Goal: Book appointment/travel/reservation

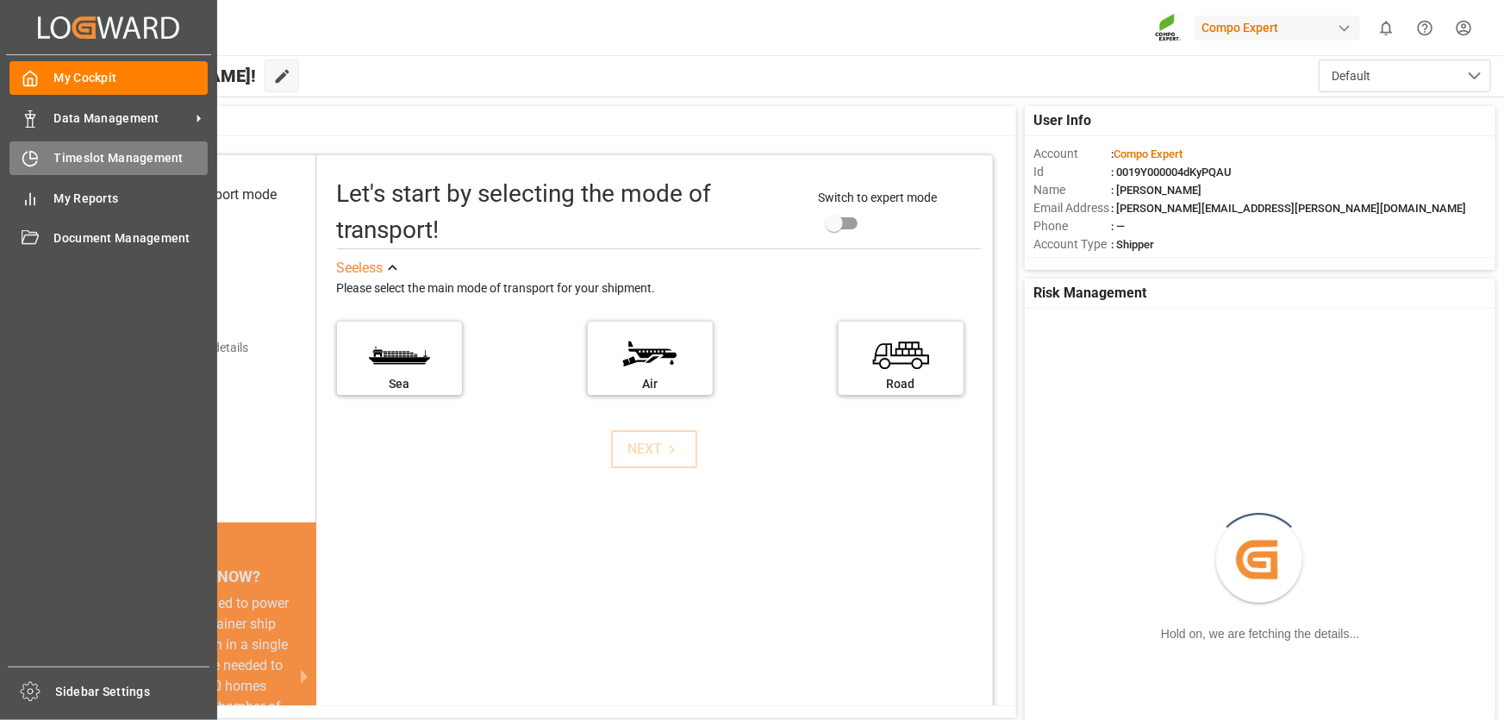
click at [35, 159] on icon at bounding box center [30, 158] width 17 height 17
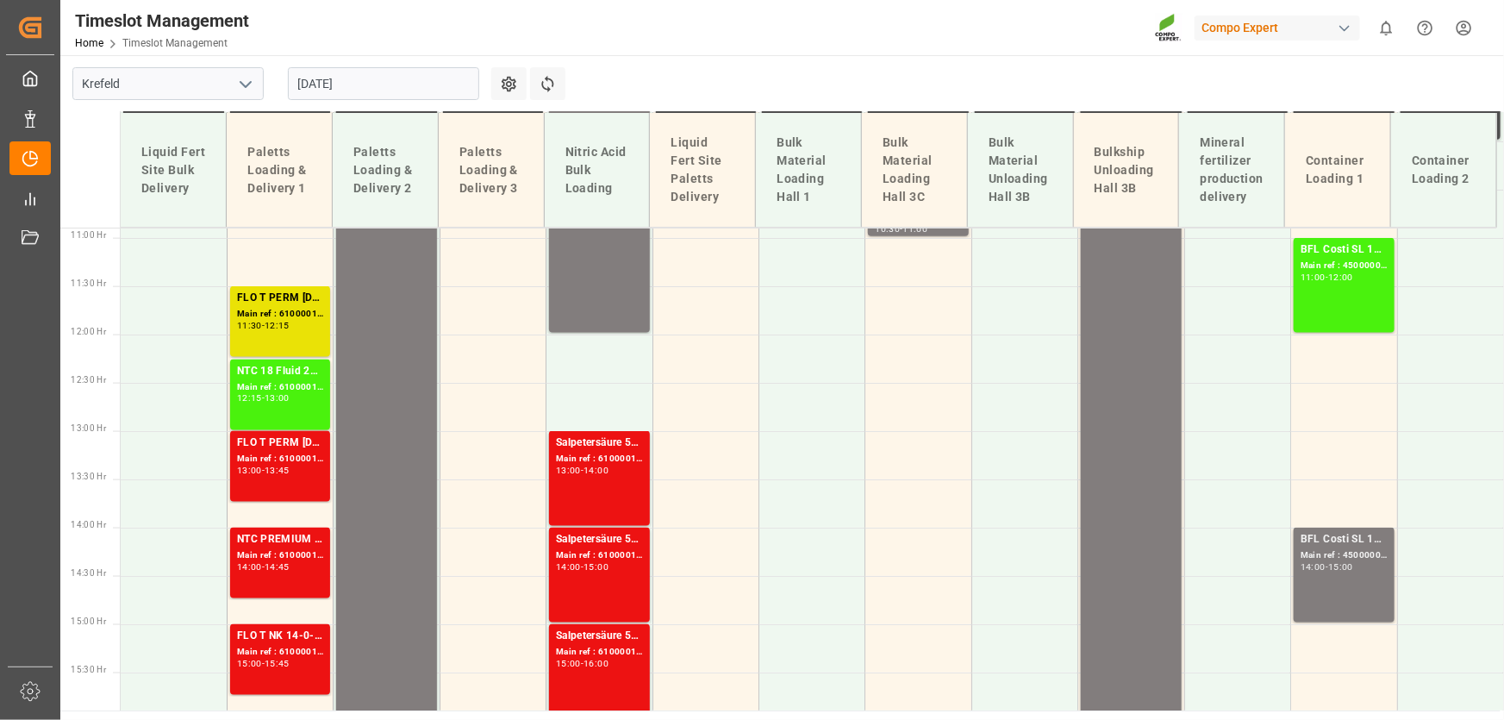
scroll to position [1045, 0]
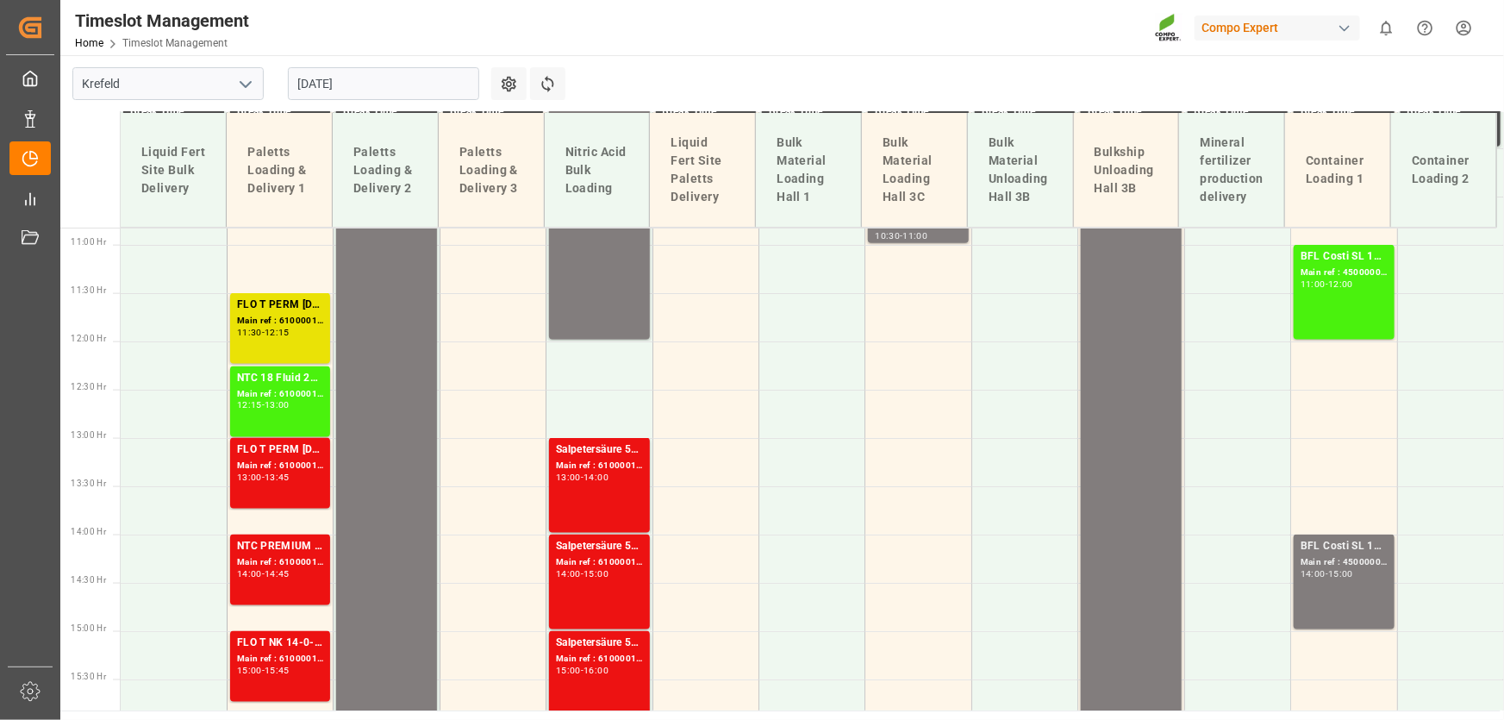
click at [311, 93] on input "[DATE]" at bounding box center [383, 83] width 191 height 33
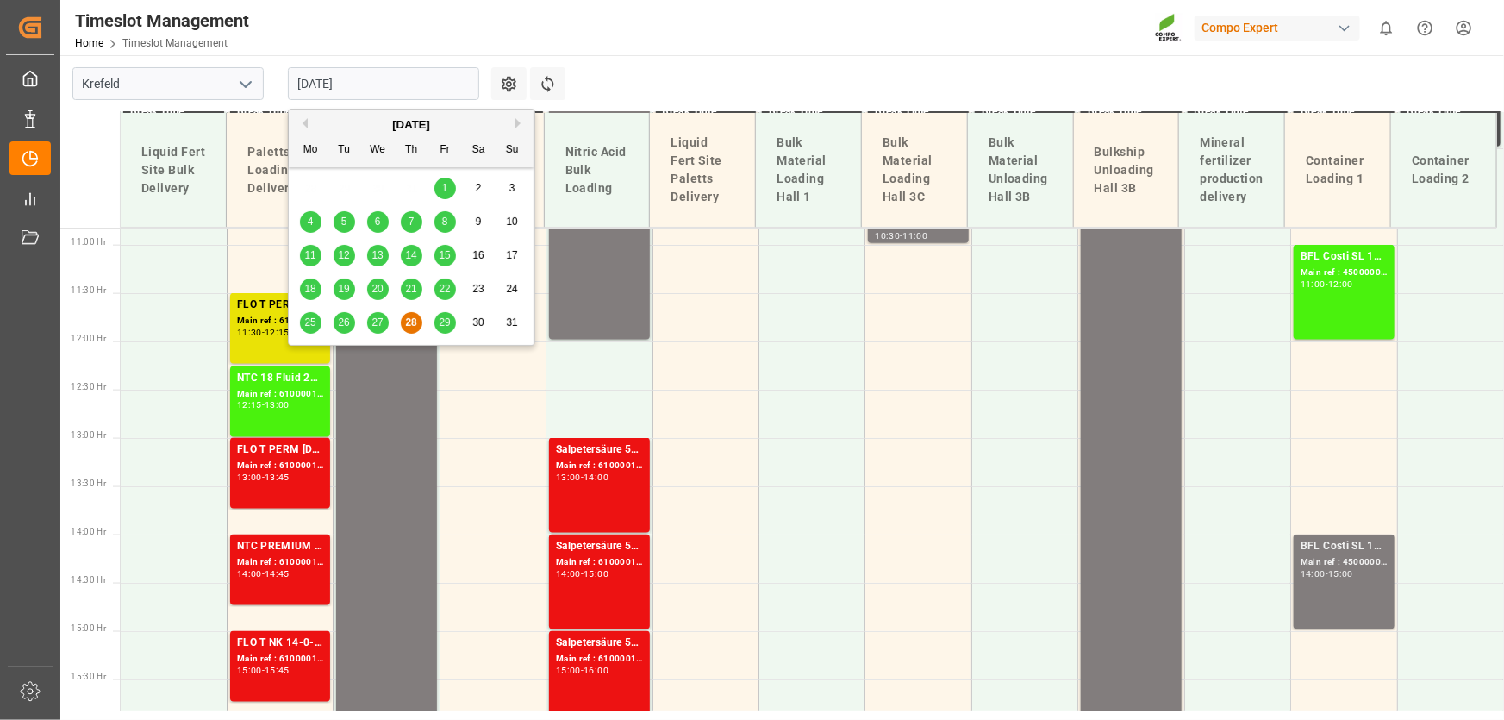
click at [438, 330] on div "29" at bounding box center [445, 323] width 22 height 21
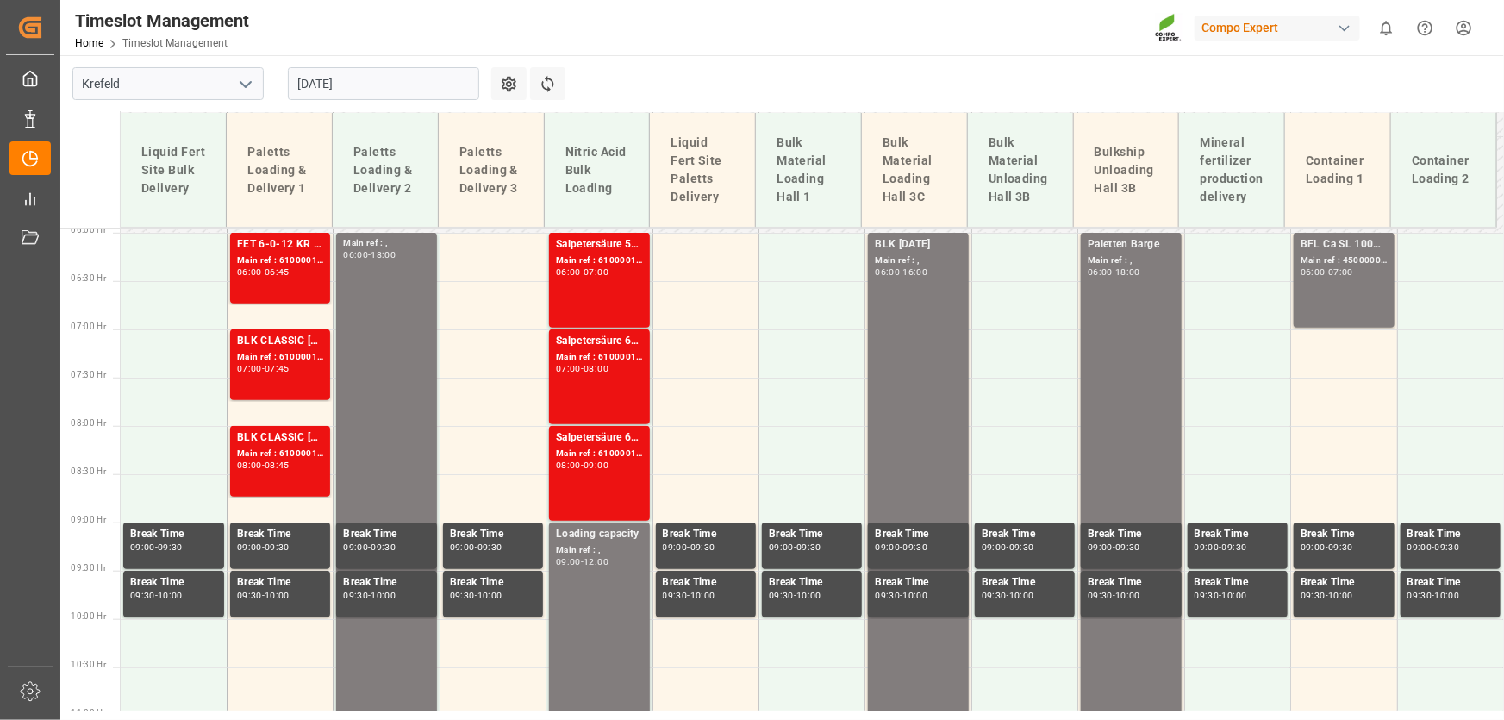
scroll to position [575, 0]
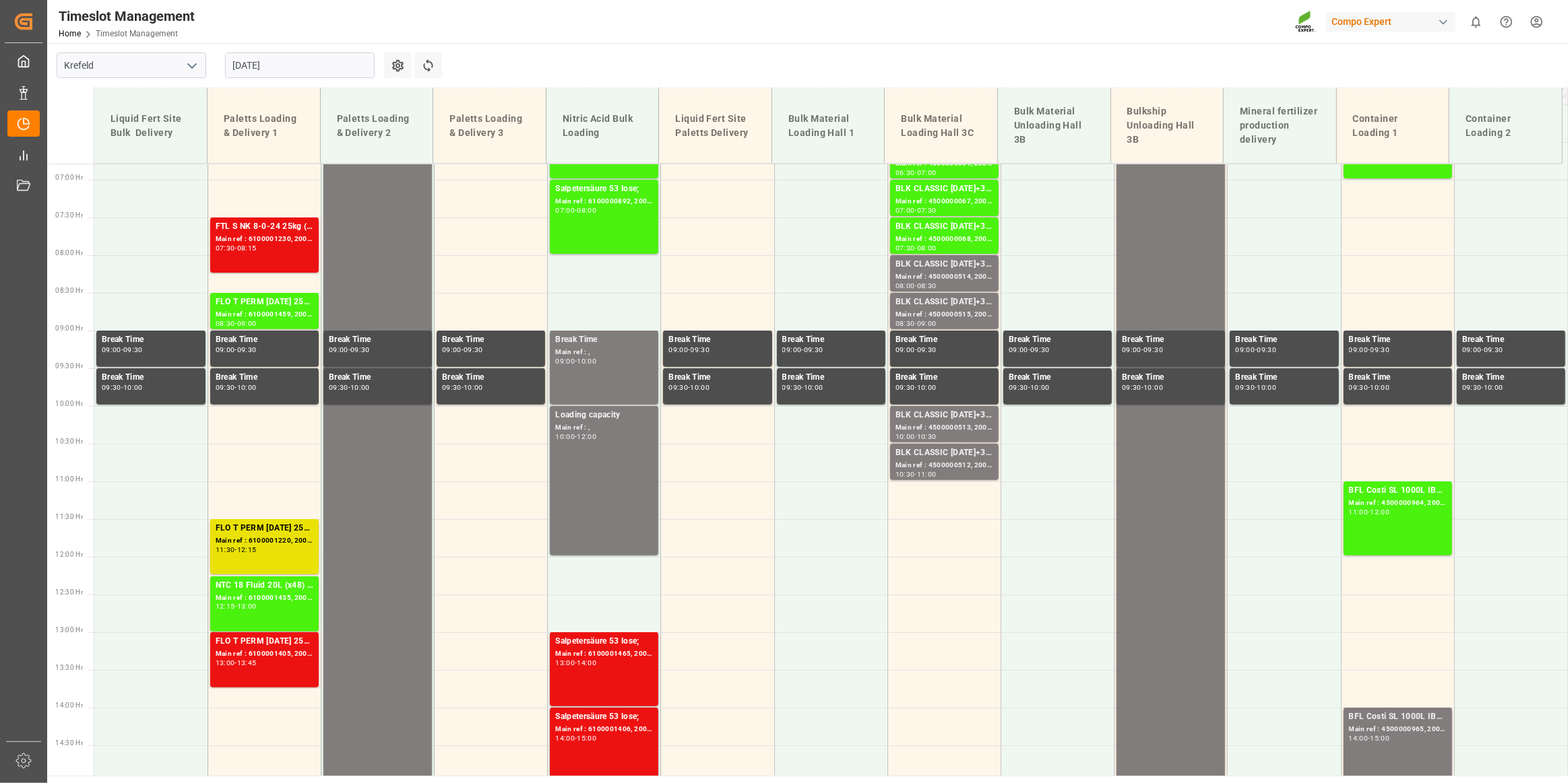
scroll to position [495, 0]
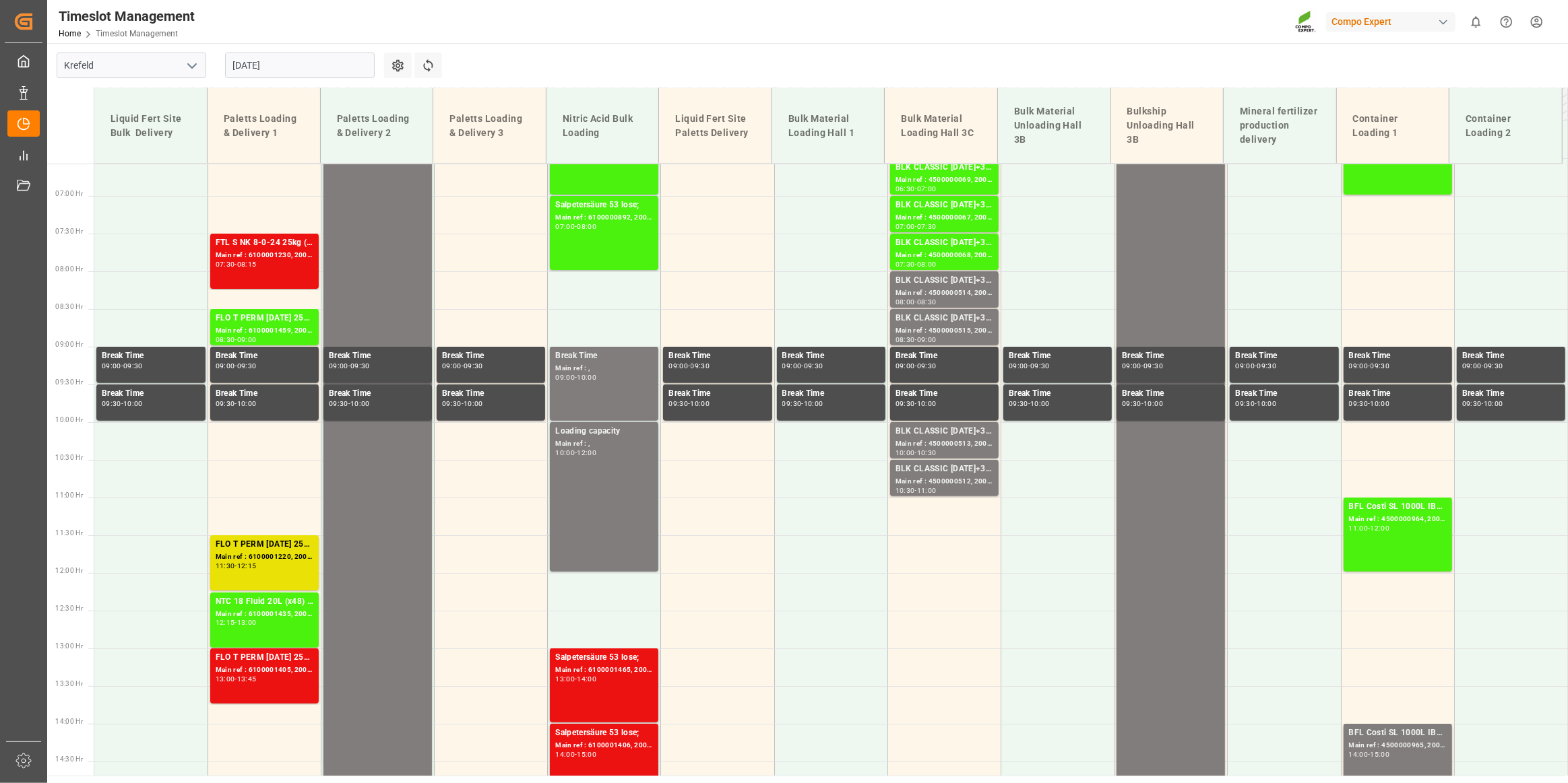
click at [325, 60] on input "[DATE]" at bounding box center [299, 65] width 149 height 26
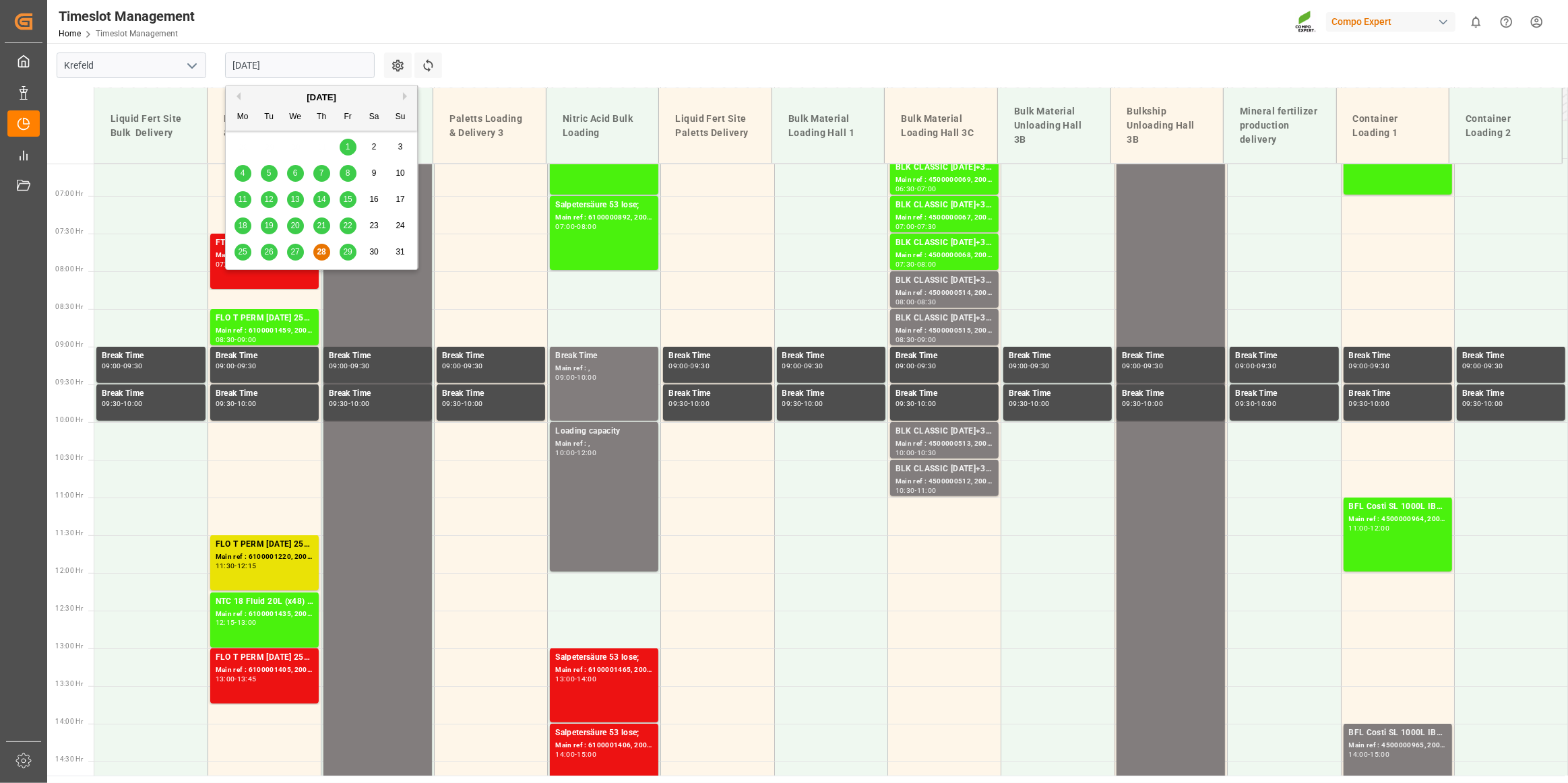
click at [349, 256] on div "29" at bounding box center [348, 252] width 17 height 16
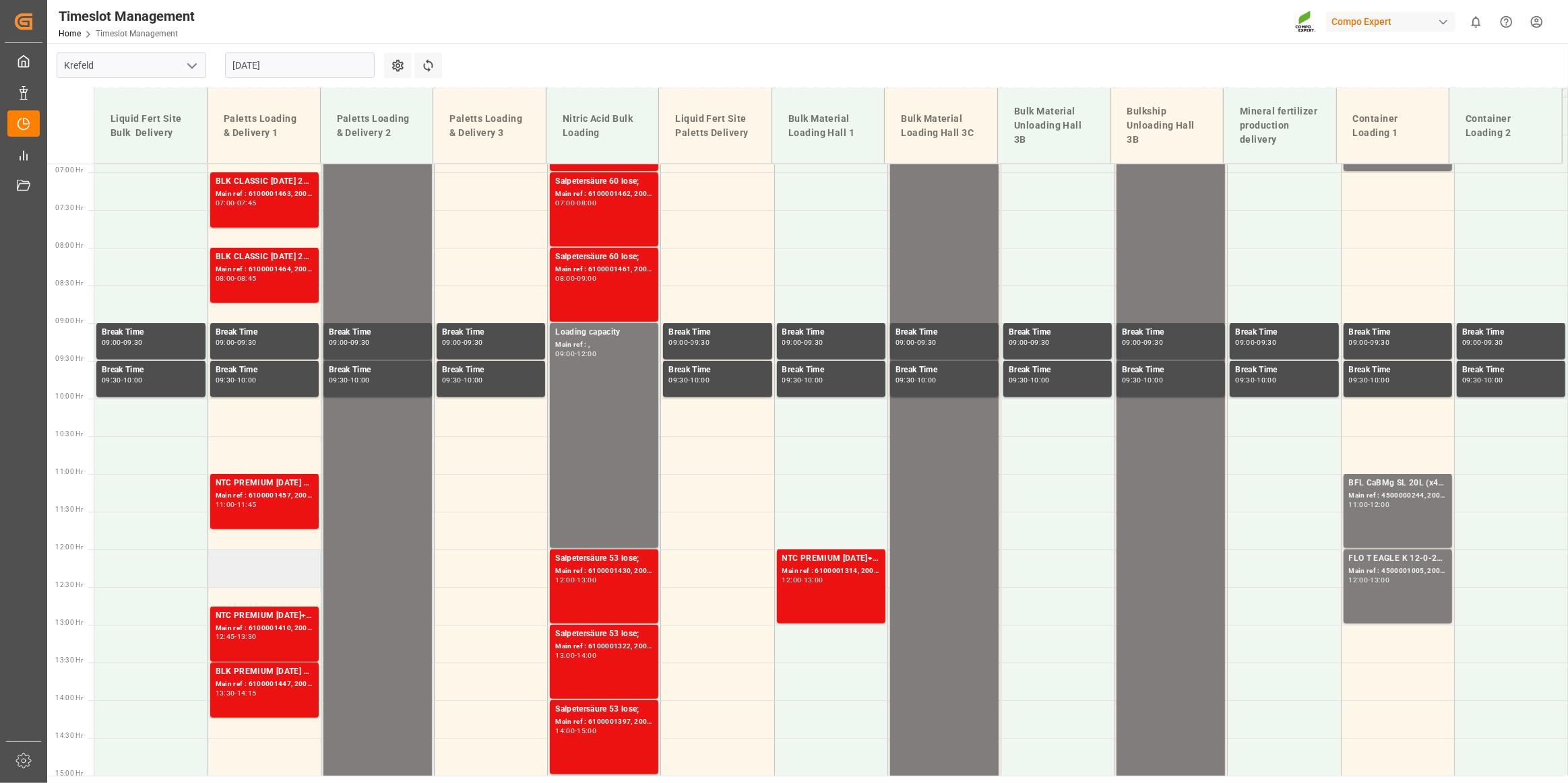
scroll to position [557, 0]
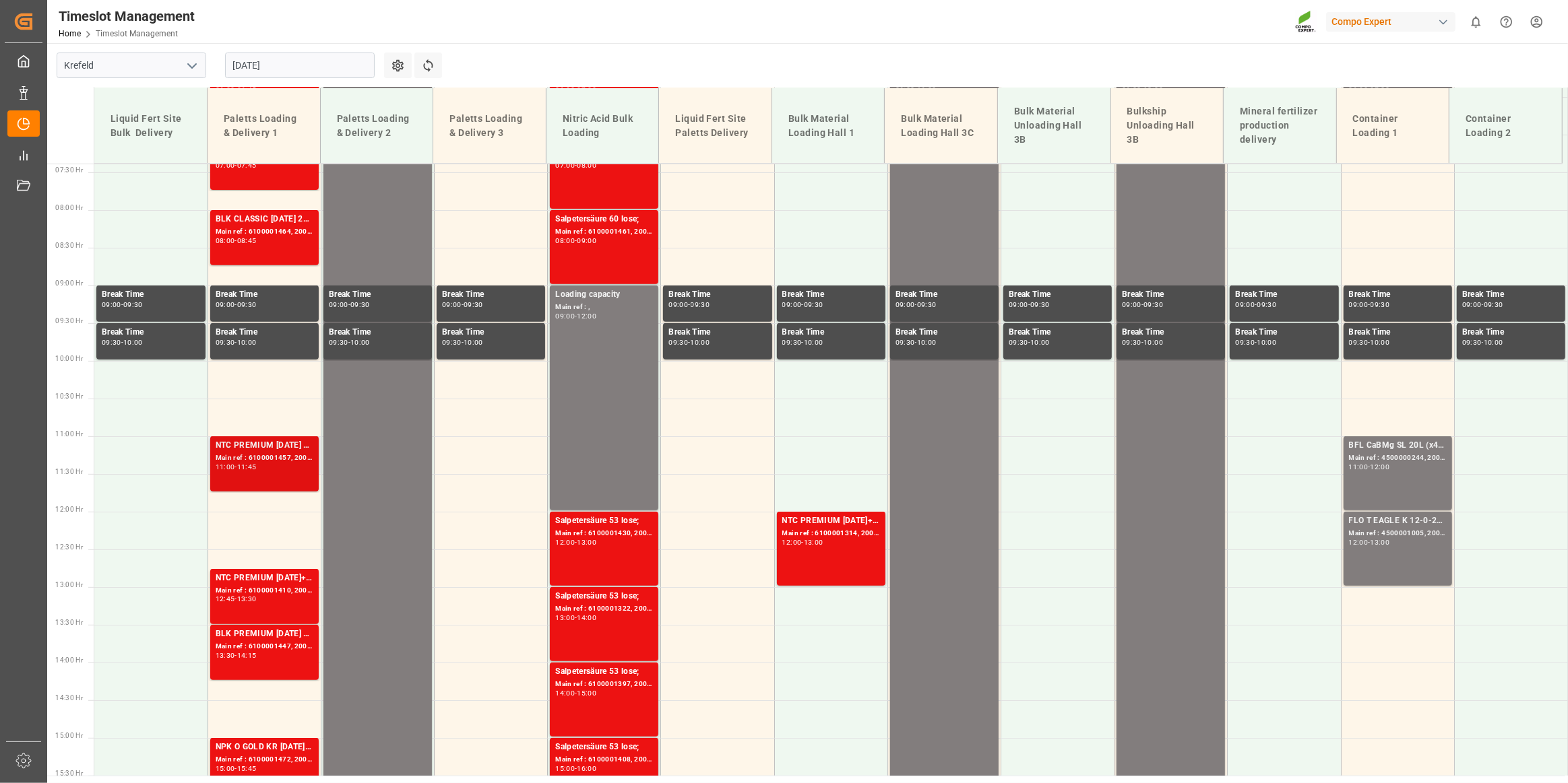
click at [275, 476] on div "NTC PREMIUM 15-3-20 25kg (x40) D,EN,PL;BT SPORT 20-6-12 25%UH 3M 25kg (x40) INT…" at bounding box center [264, 464] width 98 height 50
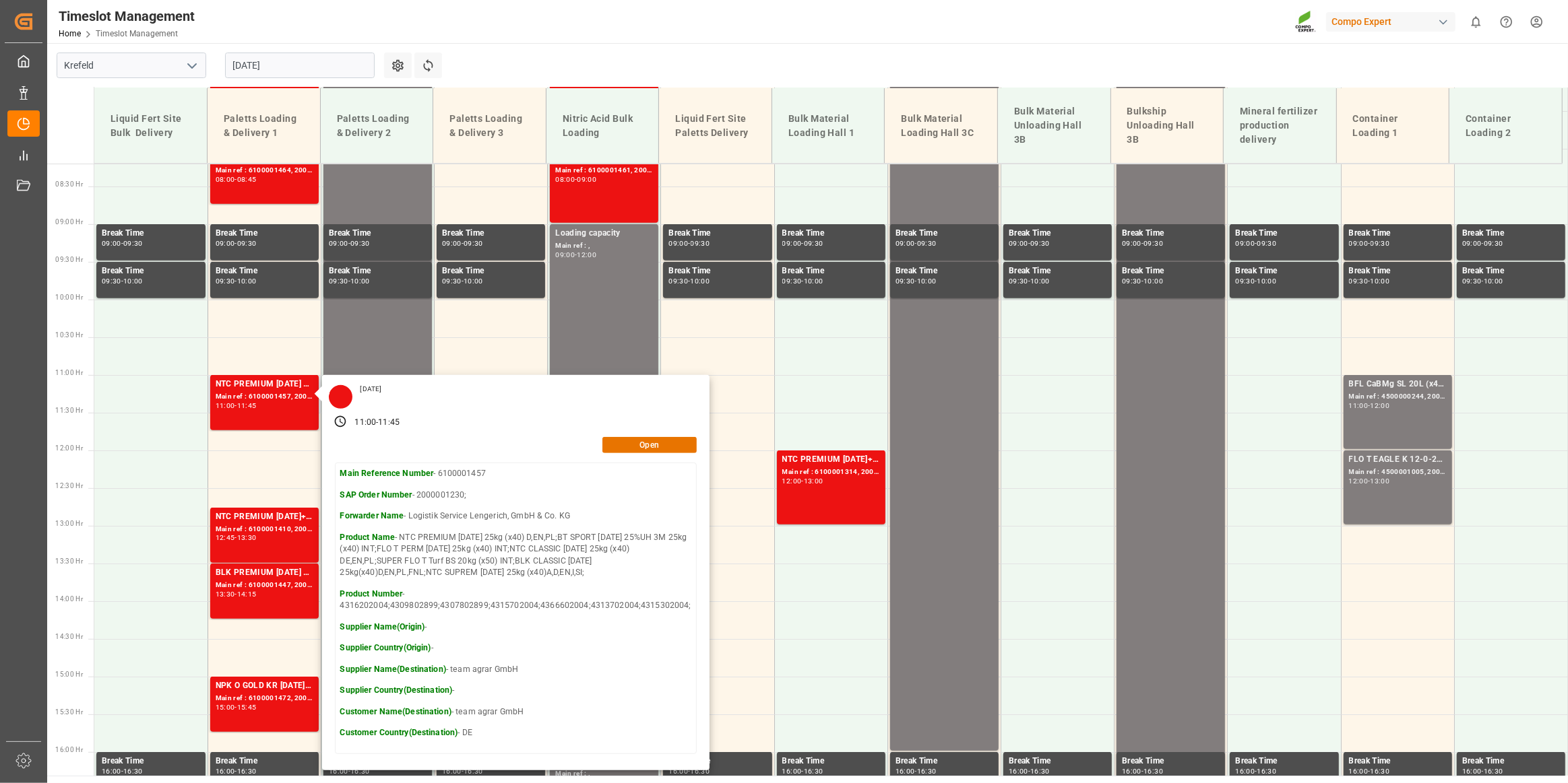
scroll to position [680, 0]
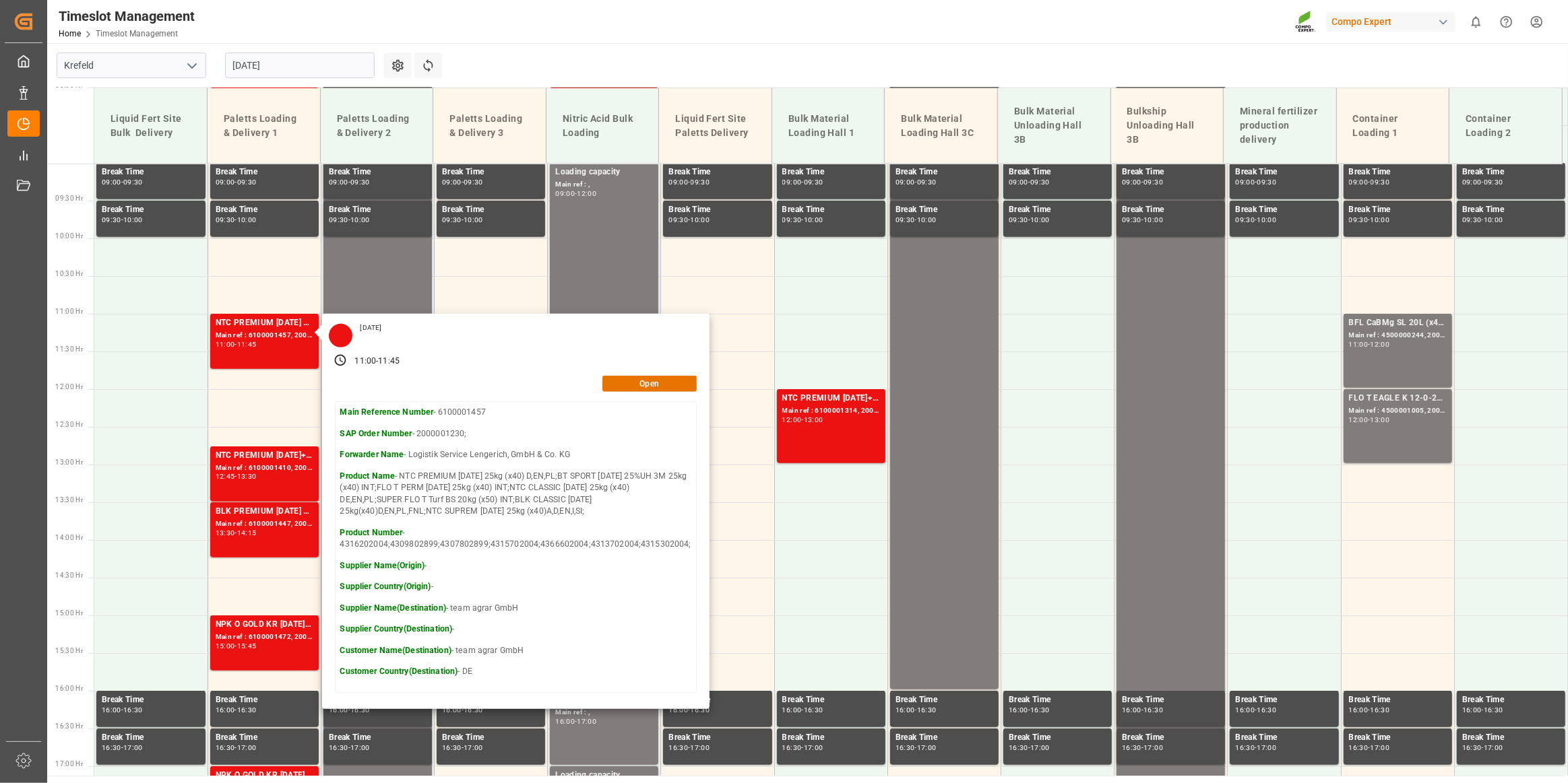
click at [61, 296] on Hr "11:00 Hr" at bounding box center [67, 314] width 41 height 38
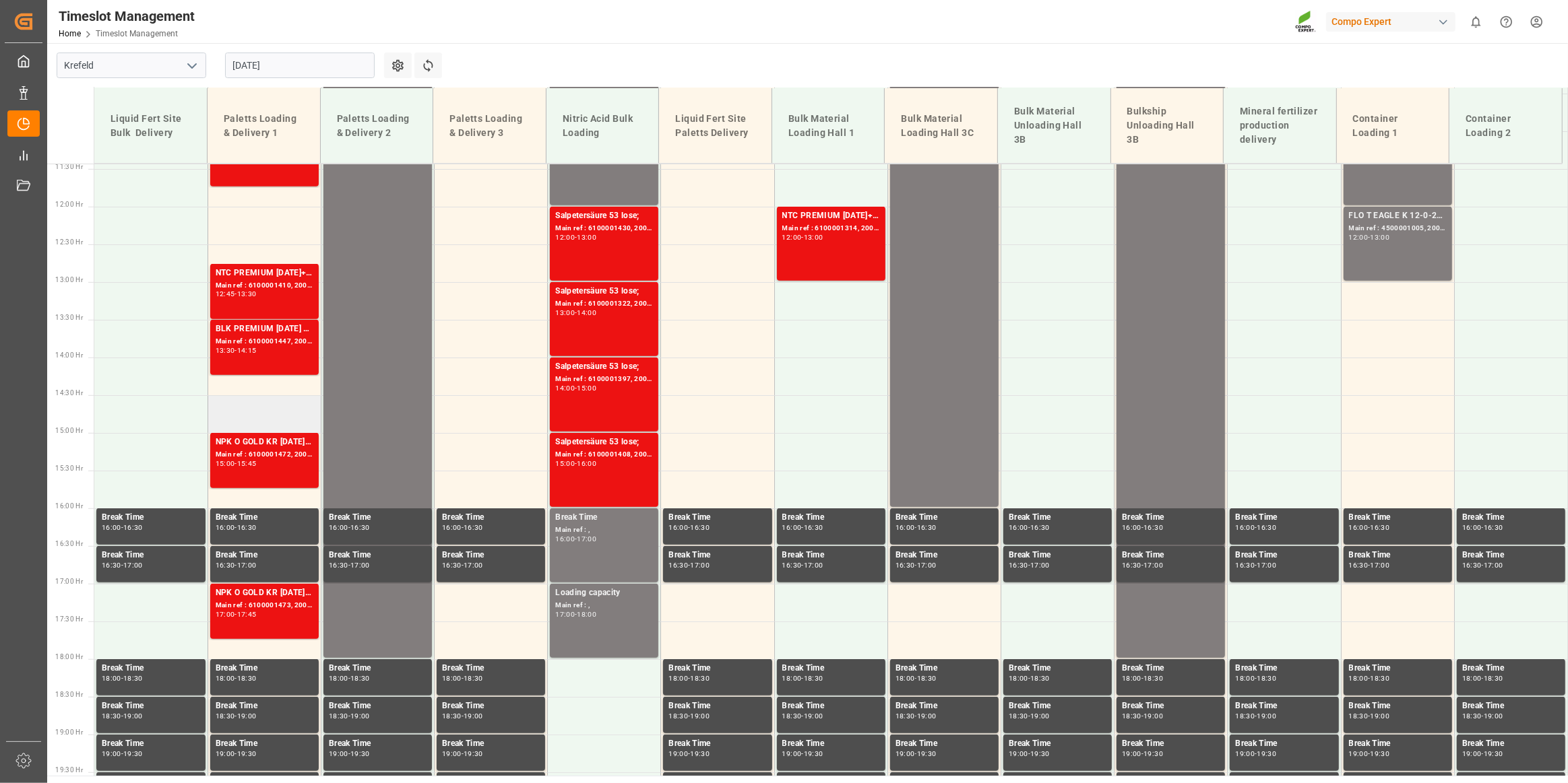
scroll to position [863, 0]
click at [252, 335] on div "Main ref : 6100001447, 2000001223;" at bounding box center [264, 341] width 98 height 12
click at [257, 470] on div "NPK O GOLD KR 15-9-15 25kg (x60) IT; Main ref : 6100001472, 2000001302; 15:00 -…" at bounding box center [264, 460] width 98 height 50
click at [233, 617] on div "NPK O GOLD KR 15-9-15 25kg (x60) IT; Main ref : 6100001473, 2000001306; 17:00 -…" at bounding box center [264, 611] width 98 height 50
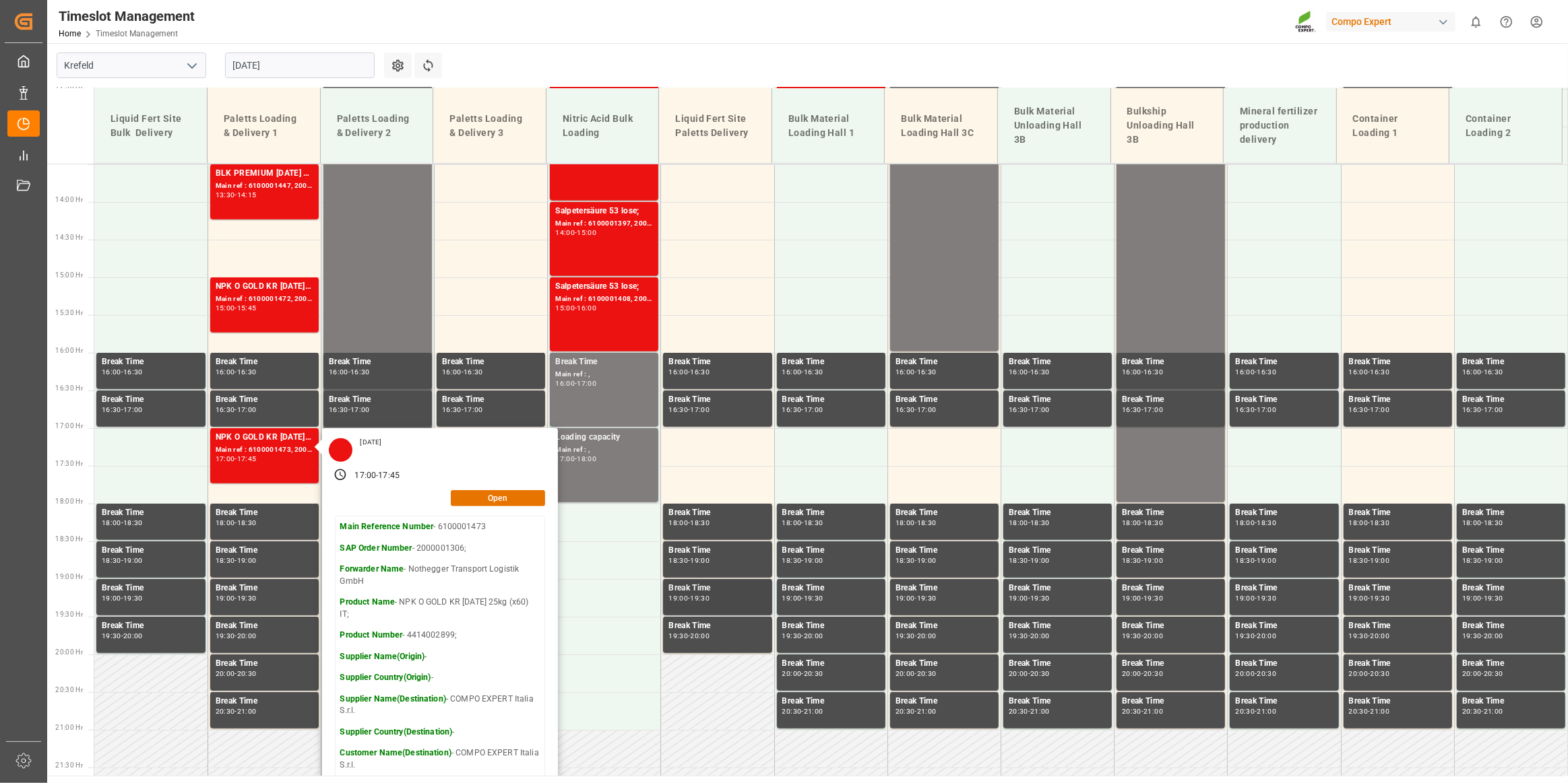
scroll to position [1047, 0]
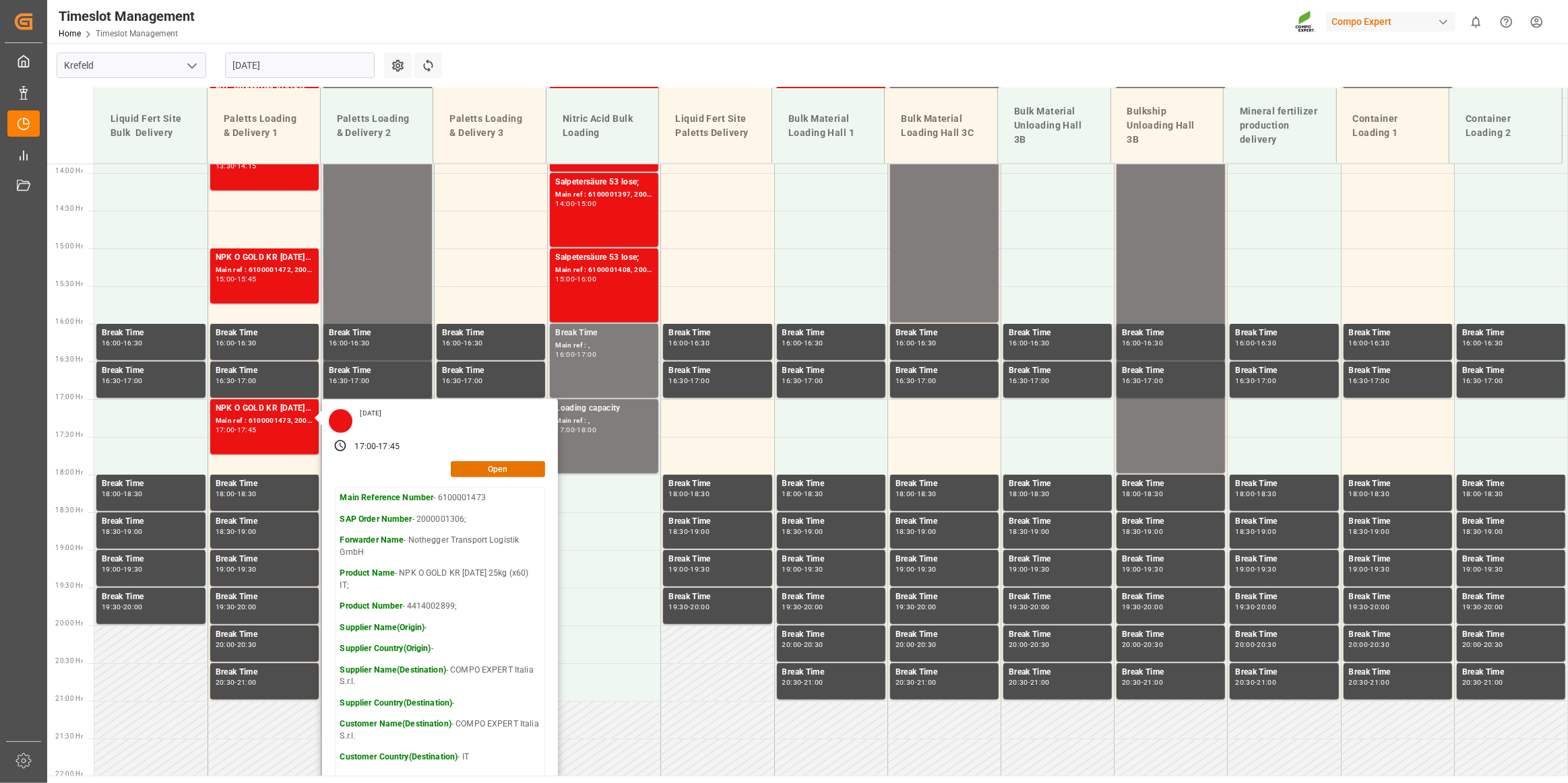
click at [60, 239] on Hr "15:00 Hr" at bounding box center [67, 248] width 41 height 38
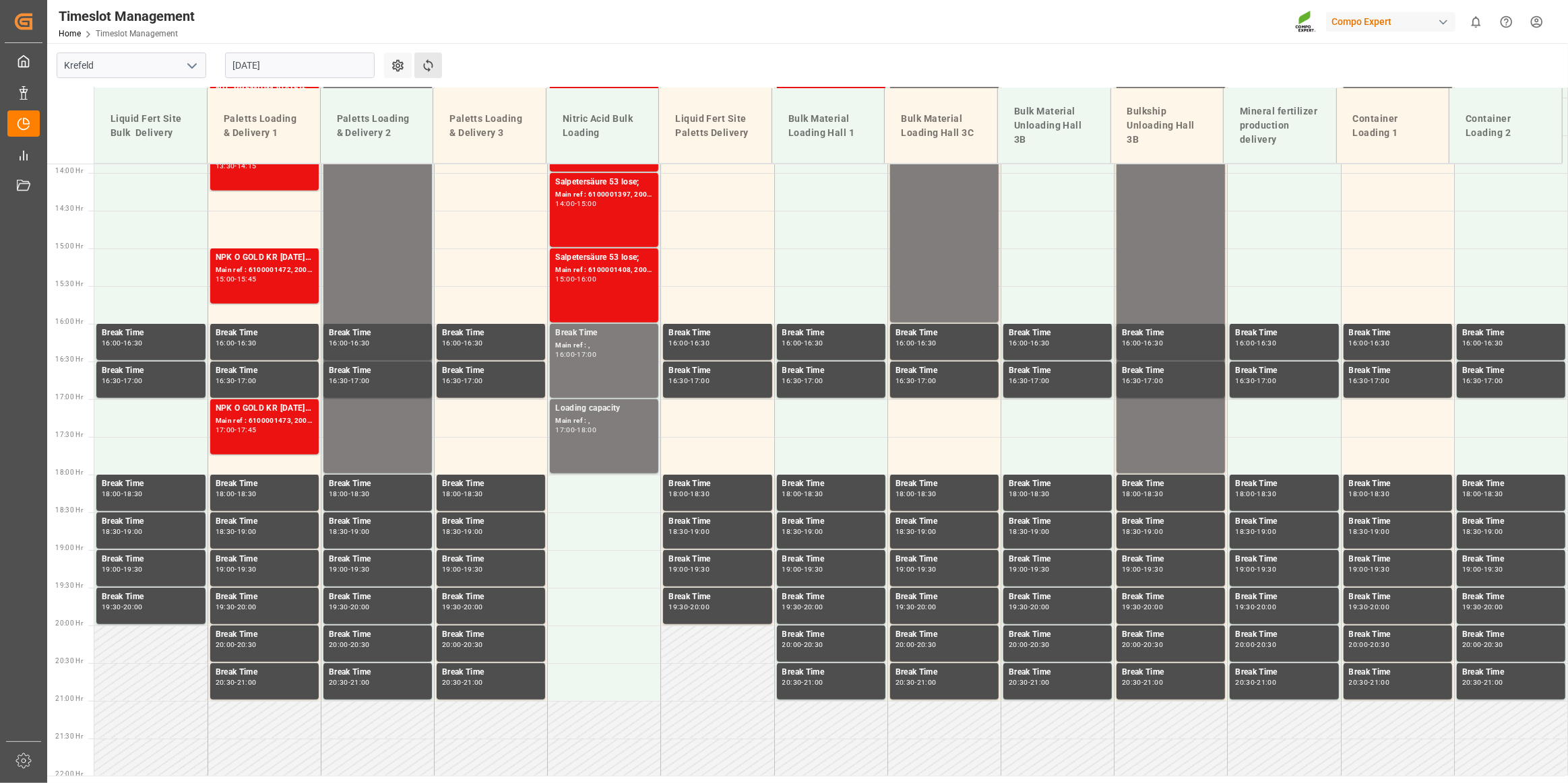
click at [431, 55] on button "Refresh Time Slots" at bounding box center [428, 65] width 27 height 26
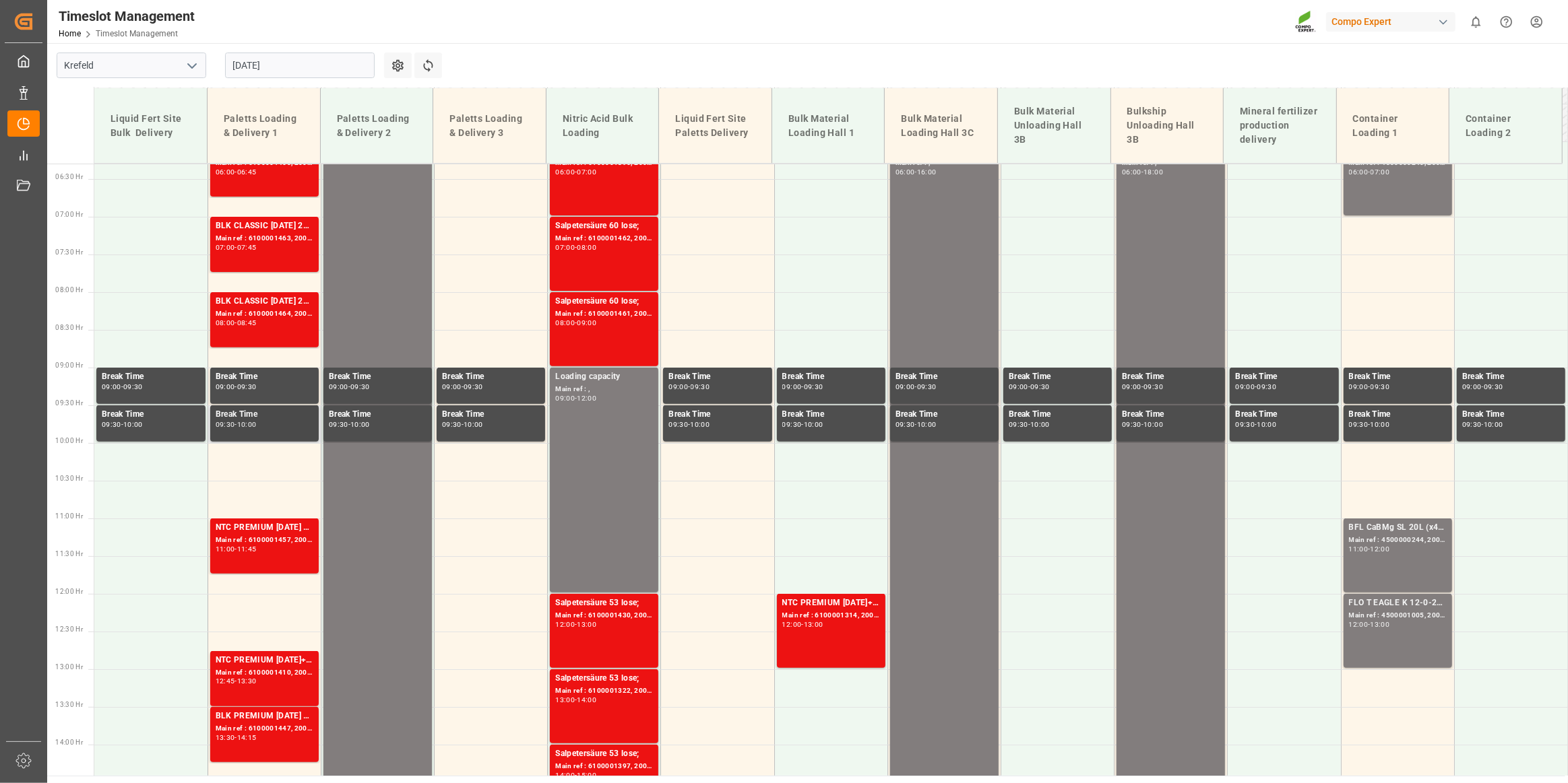
scroll to position [449, 0]
